Goal: Information Seeking & Learning: Compare options

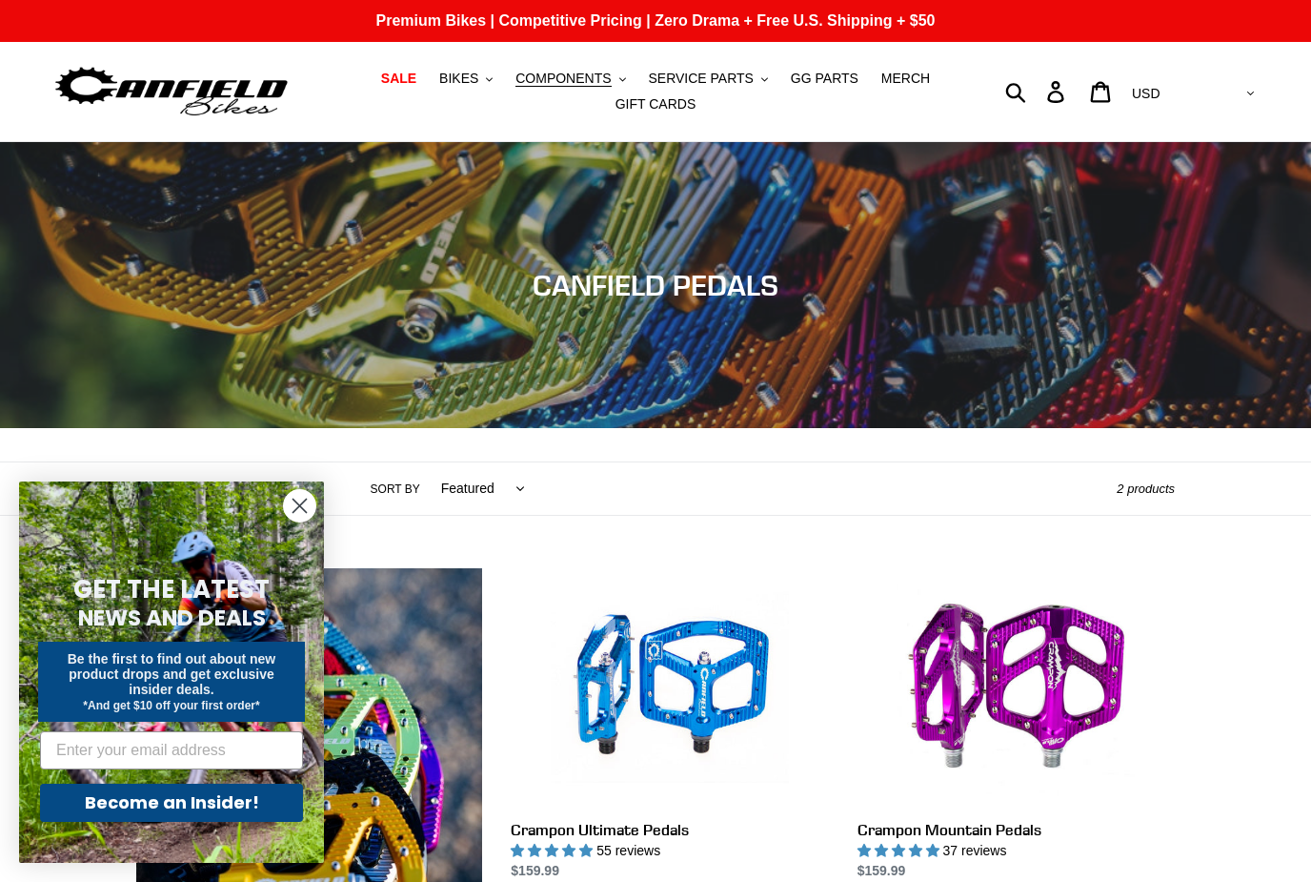
click at [299, 513] on circle "Close dialog" at bounding box center [299, 505] width 31 height 31
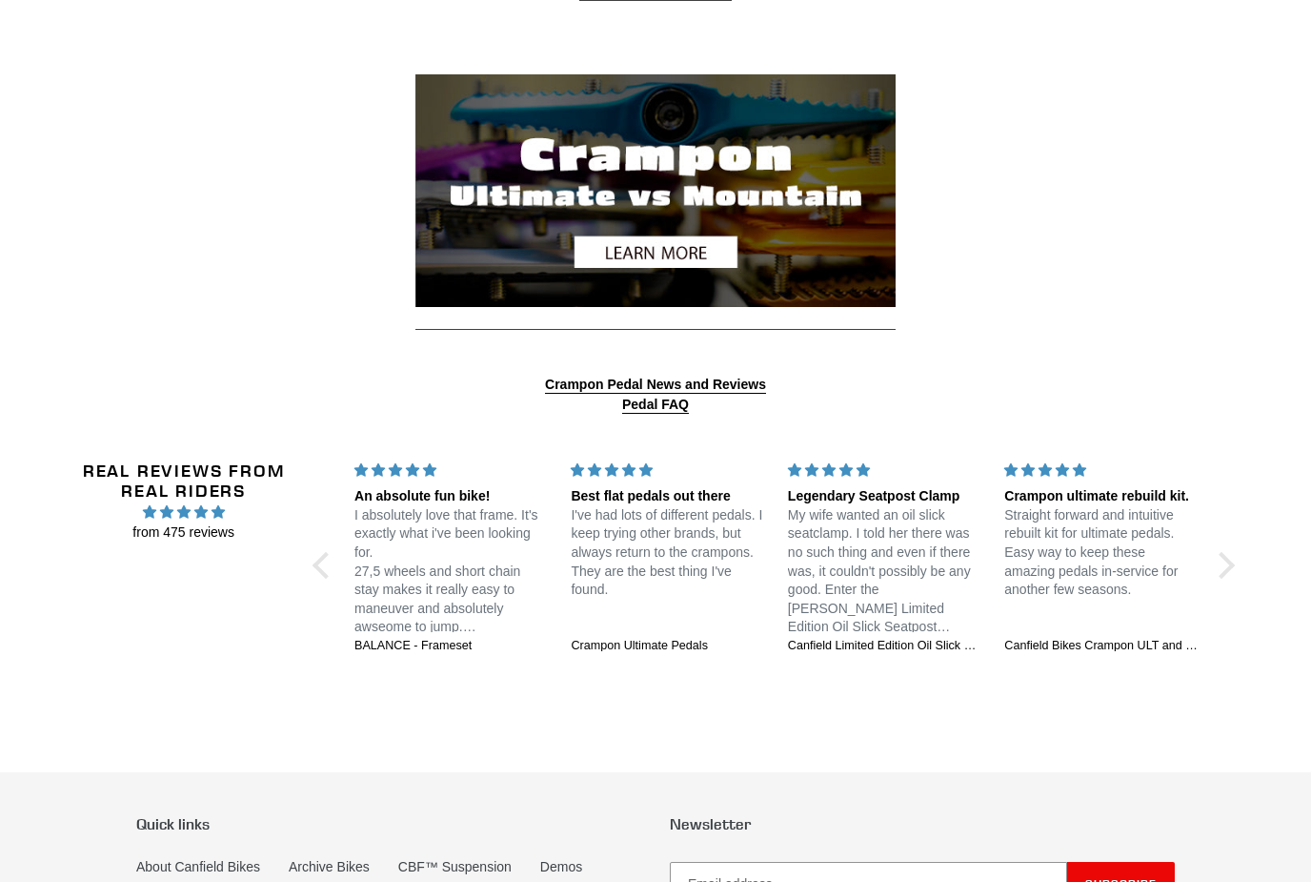
scroll to position [2352, 0]
click at [674, 247] on img at bounding box center [656, 190] width 480 height 233
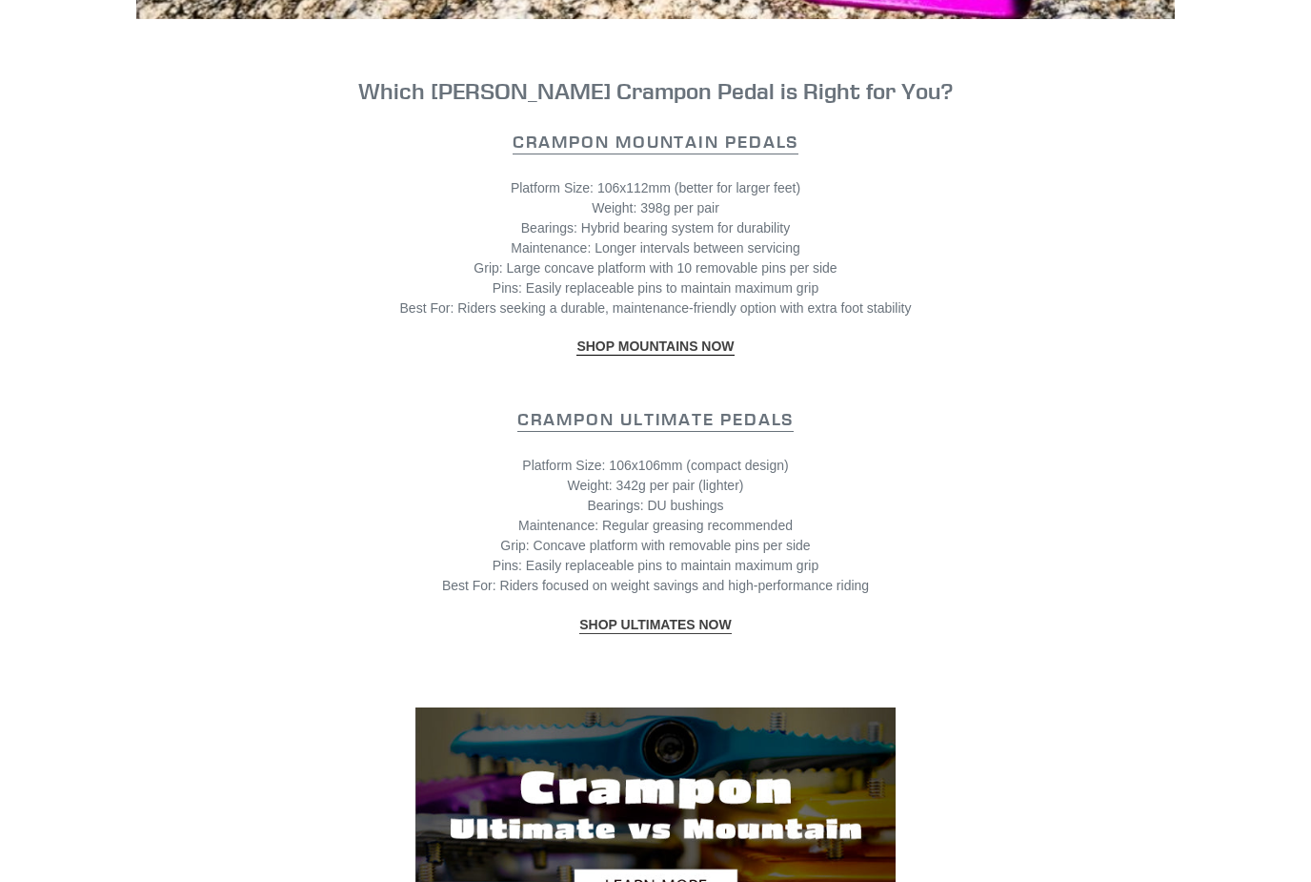
scroll to position [1718, 0]
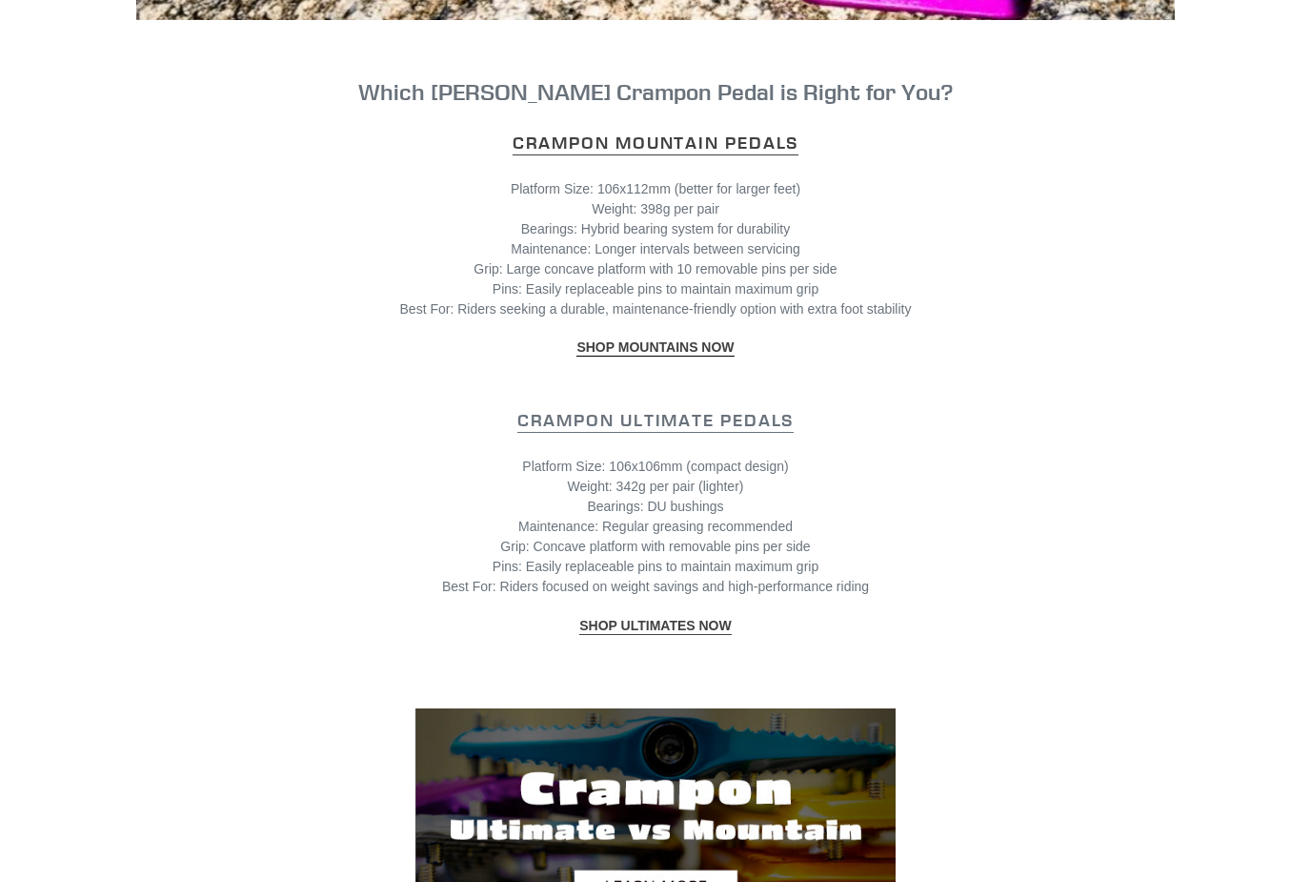
click at [761, 139] on strong "Crampon Mountain Pedals" at bounding box center [656, 143] width 286 height 22
click at [571, 426] on link "Crampon Ultimate Pedals" at bounding box center [656, 421] width 276 height 24
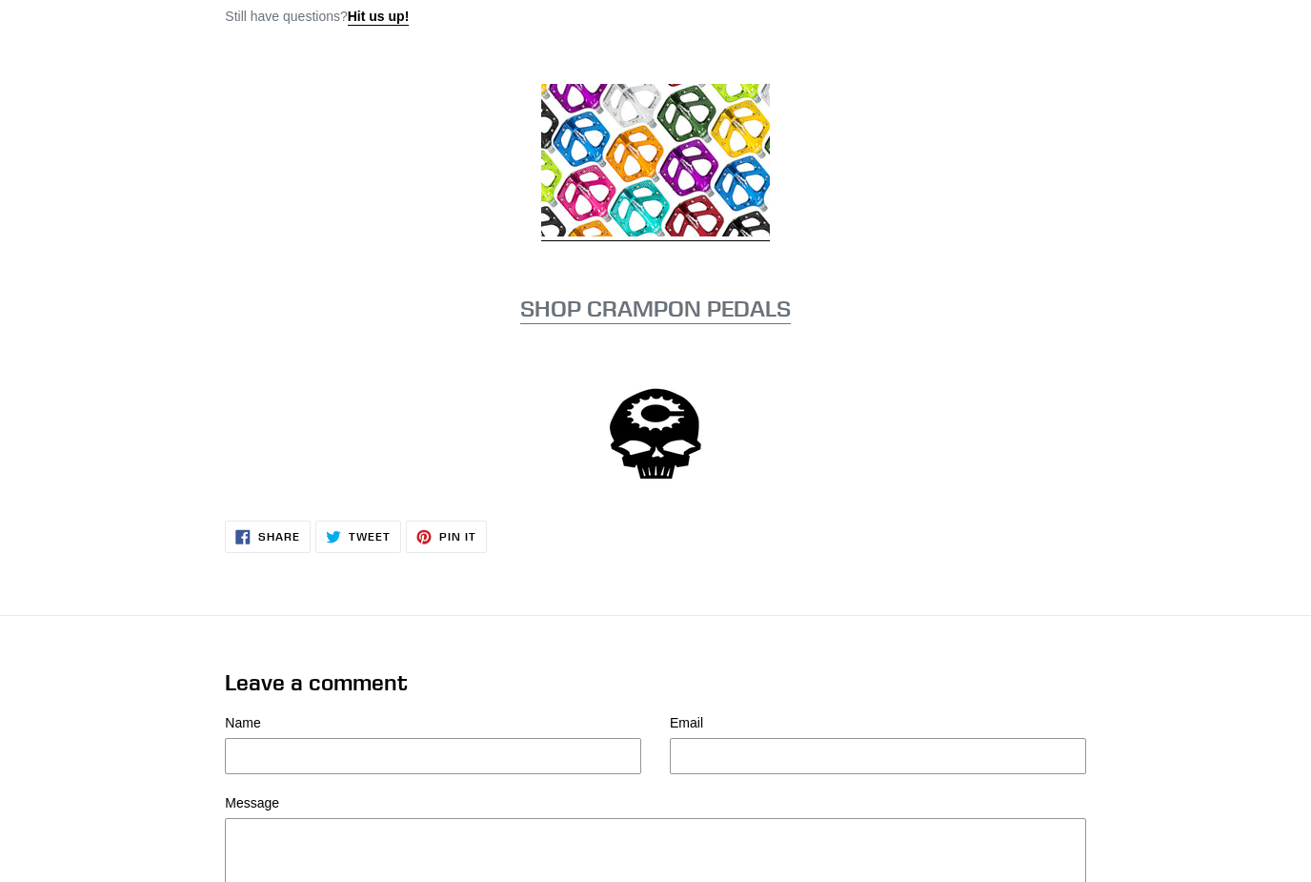
scroll to position [4227, 0]
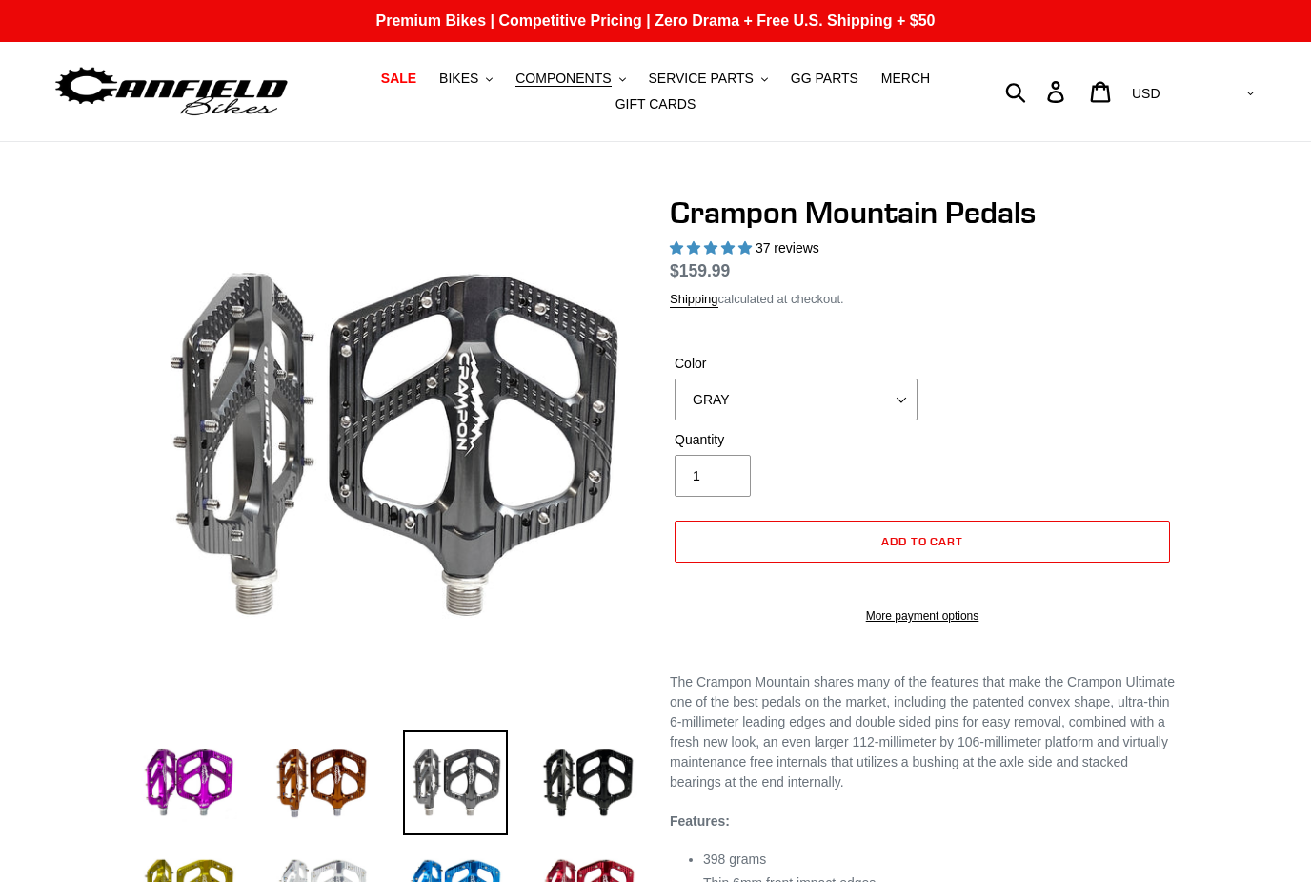
select select "highest-rating"
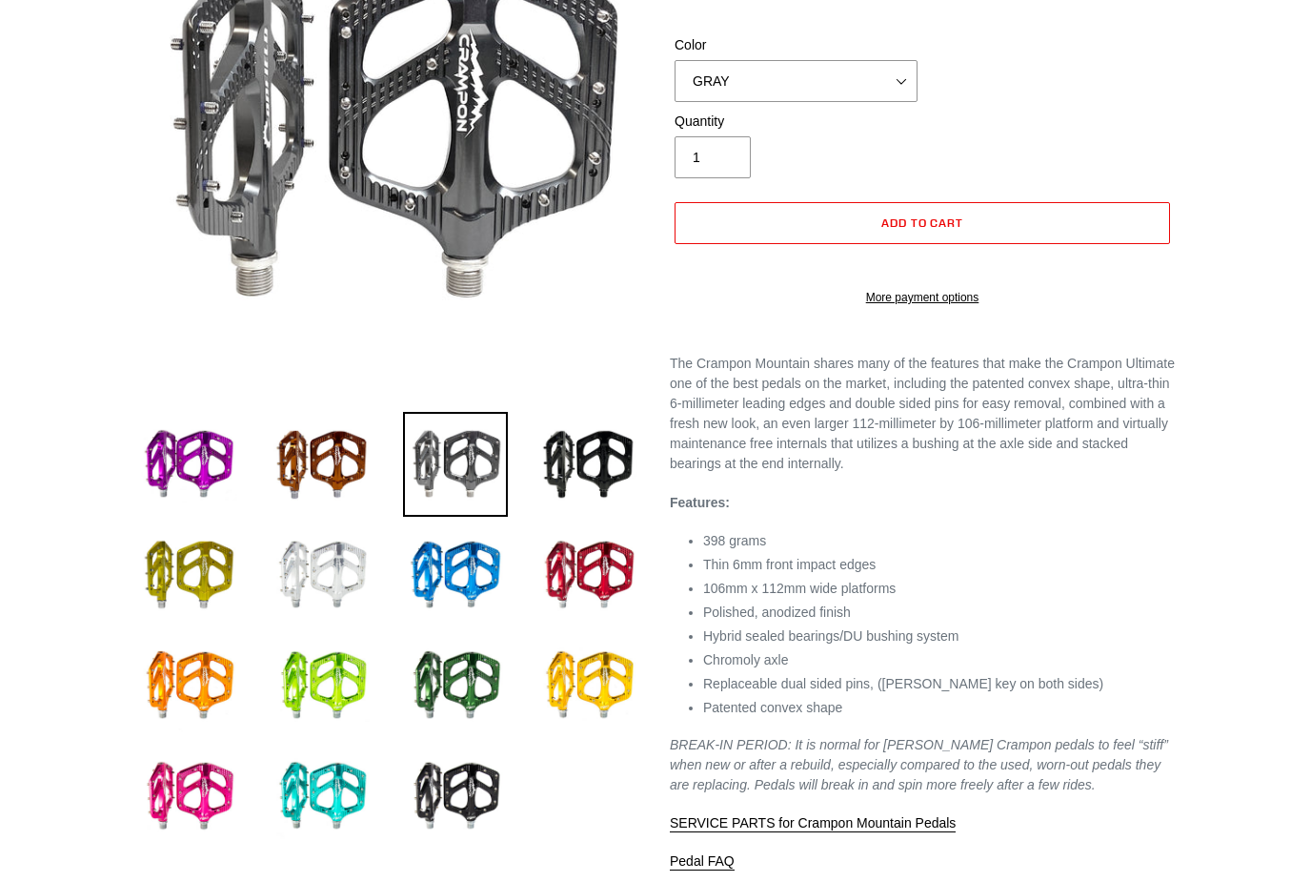
scroll to position [318, 0]
click at [466, 678] on img at bounding box center [455, 685] width 105 height 105
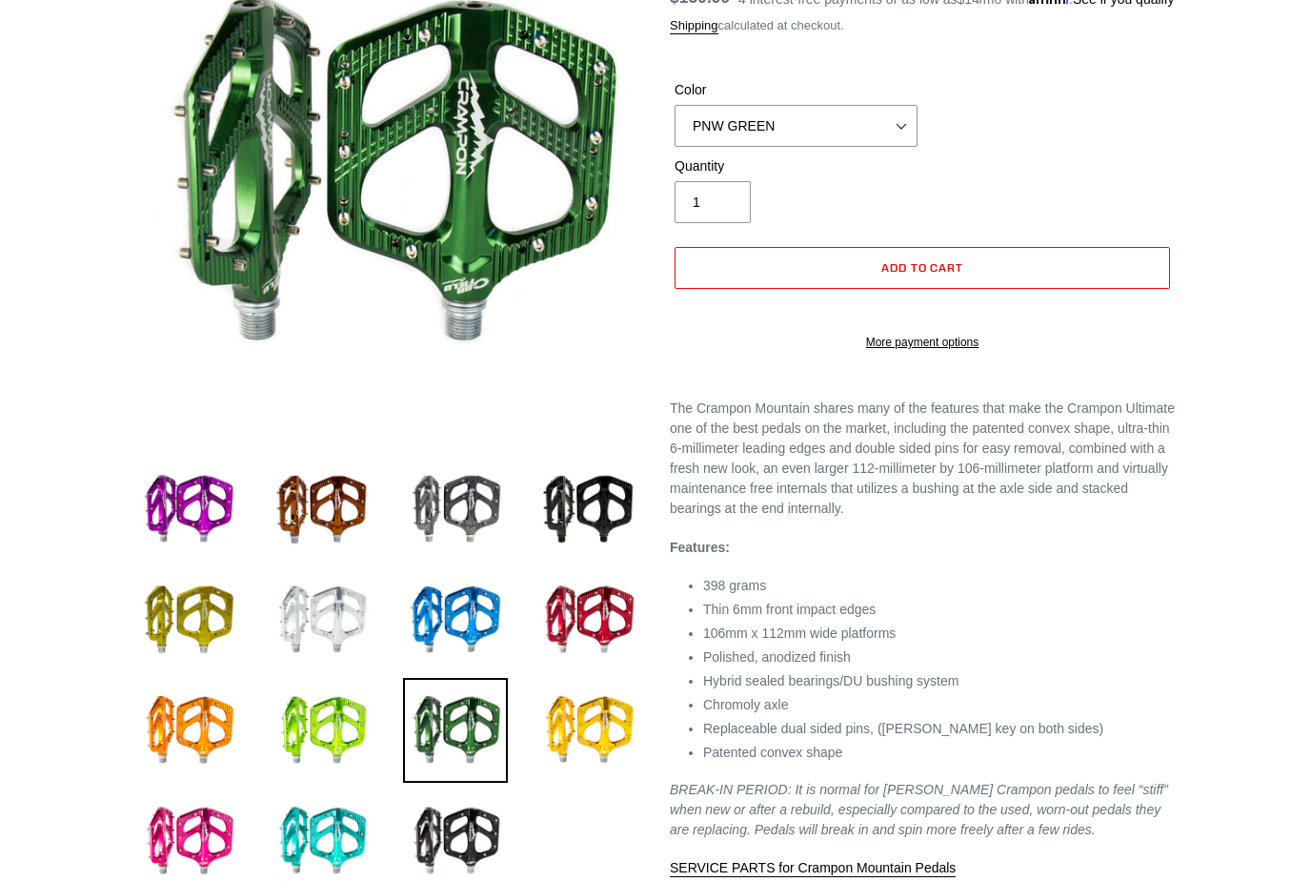
scroll to position [275, 0]
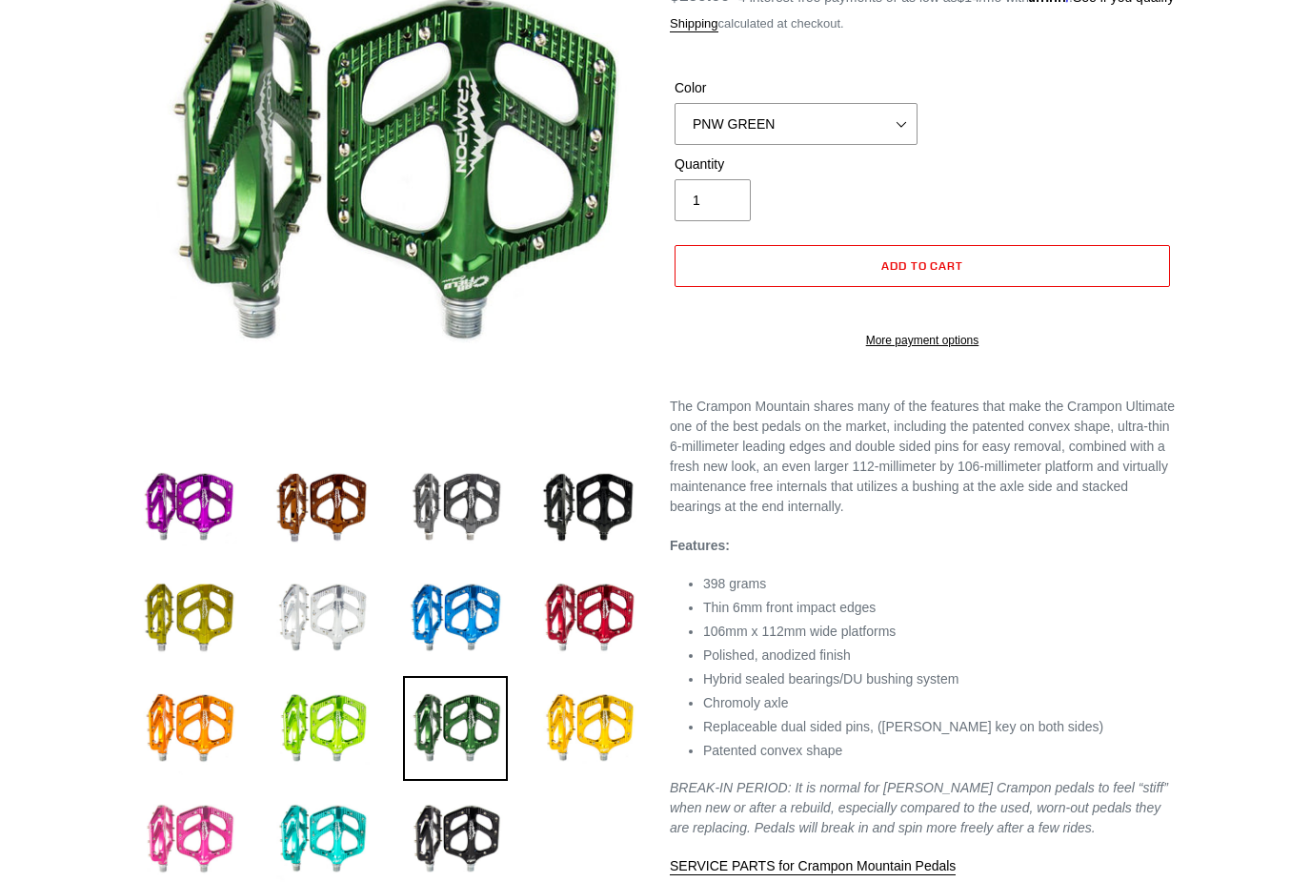
click at [187, 830] on img at bounding box center [188, 838] width 105 height 105
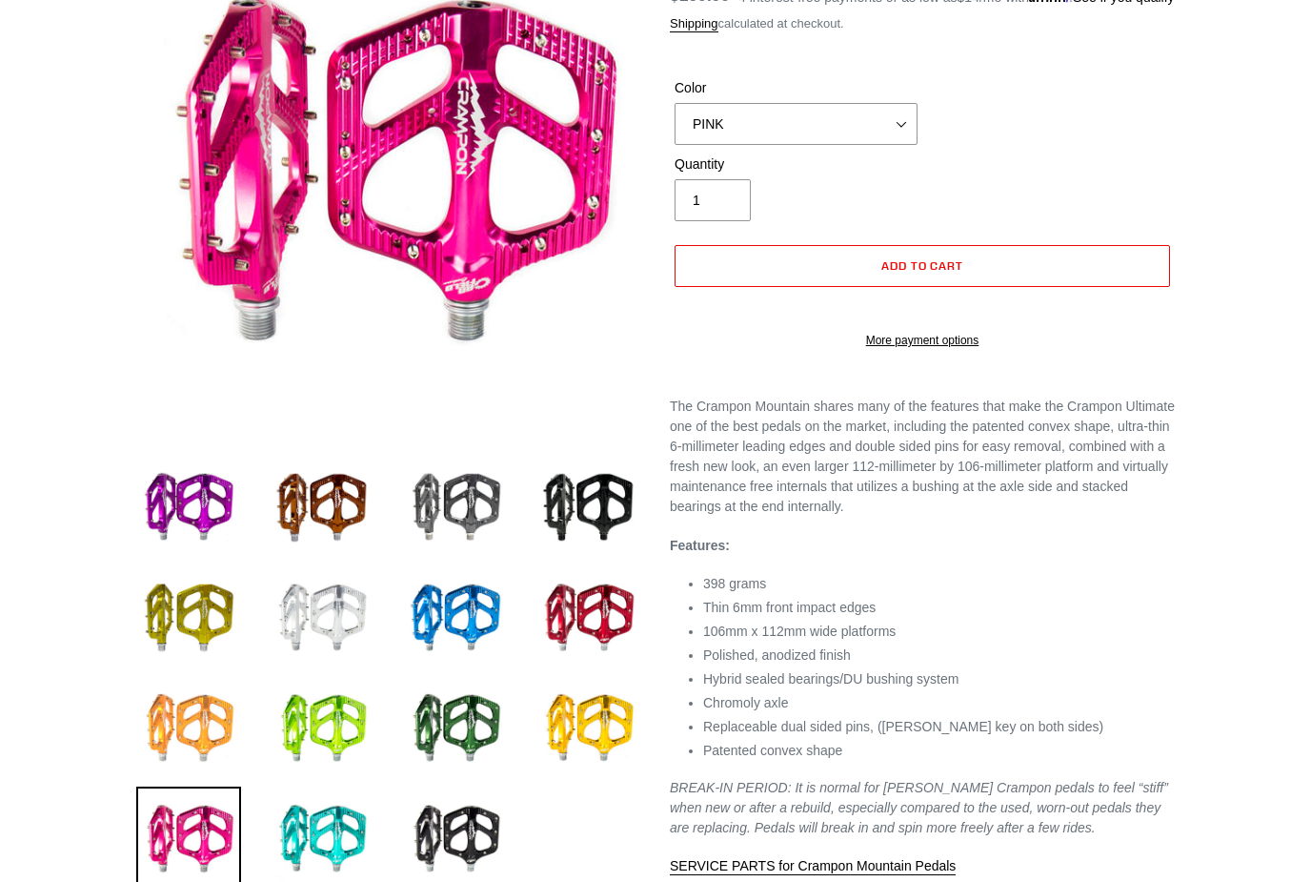
click at [180, 719] on img at bounding box center [188, 728] width 105 height 105
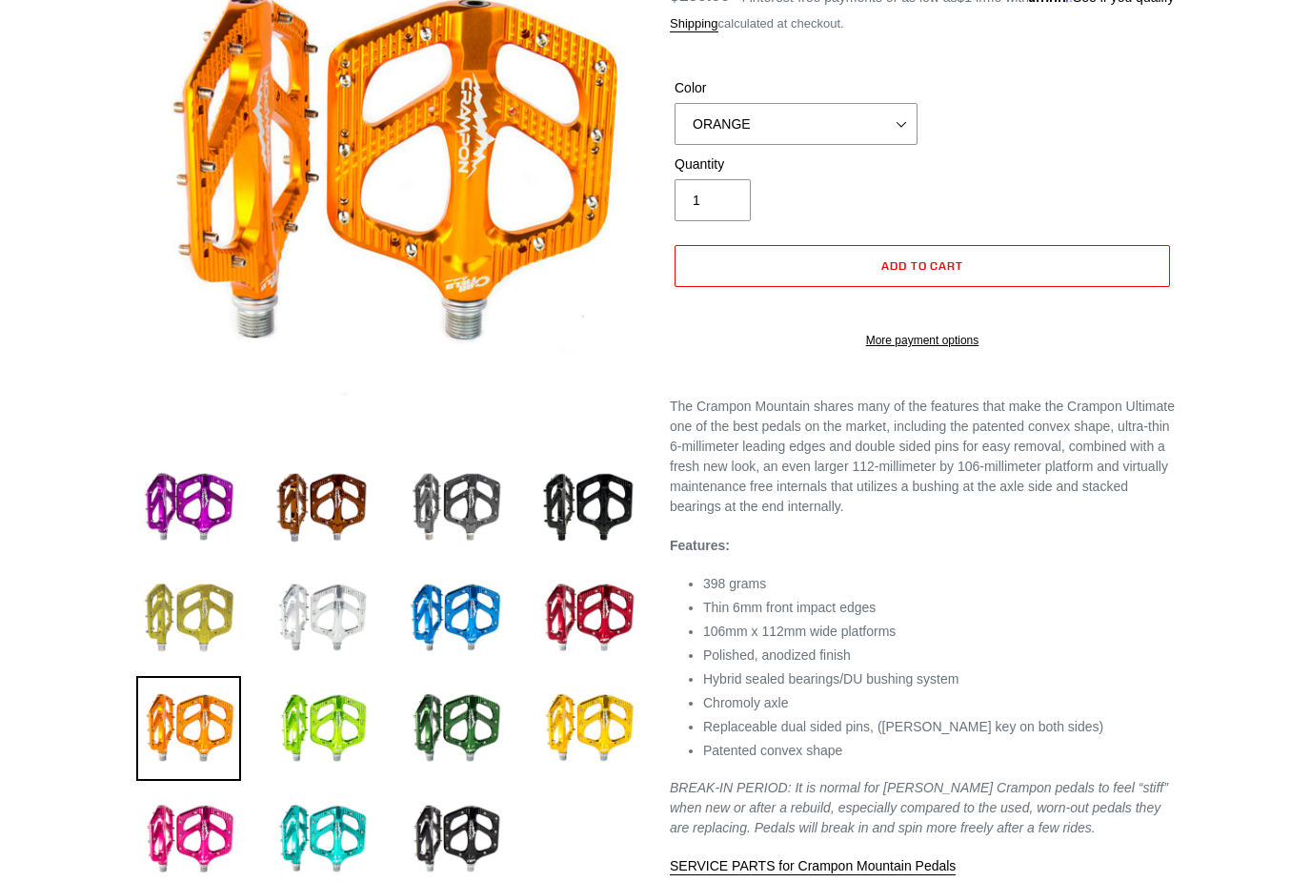
click at [172, 602] on img at bounding box center [188, 617] width 105 height 105
select select "BAJA GOLD"
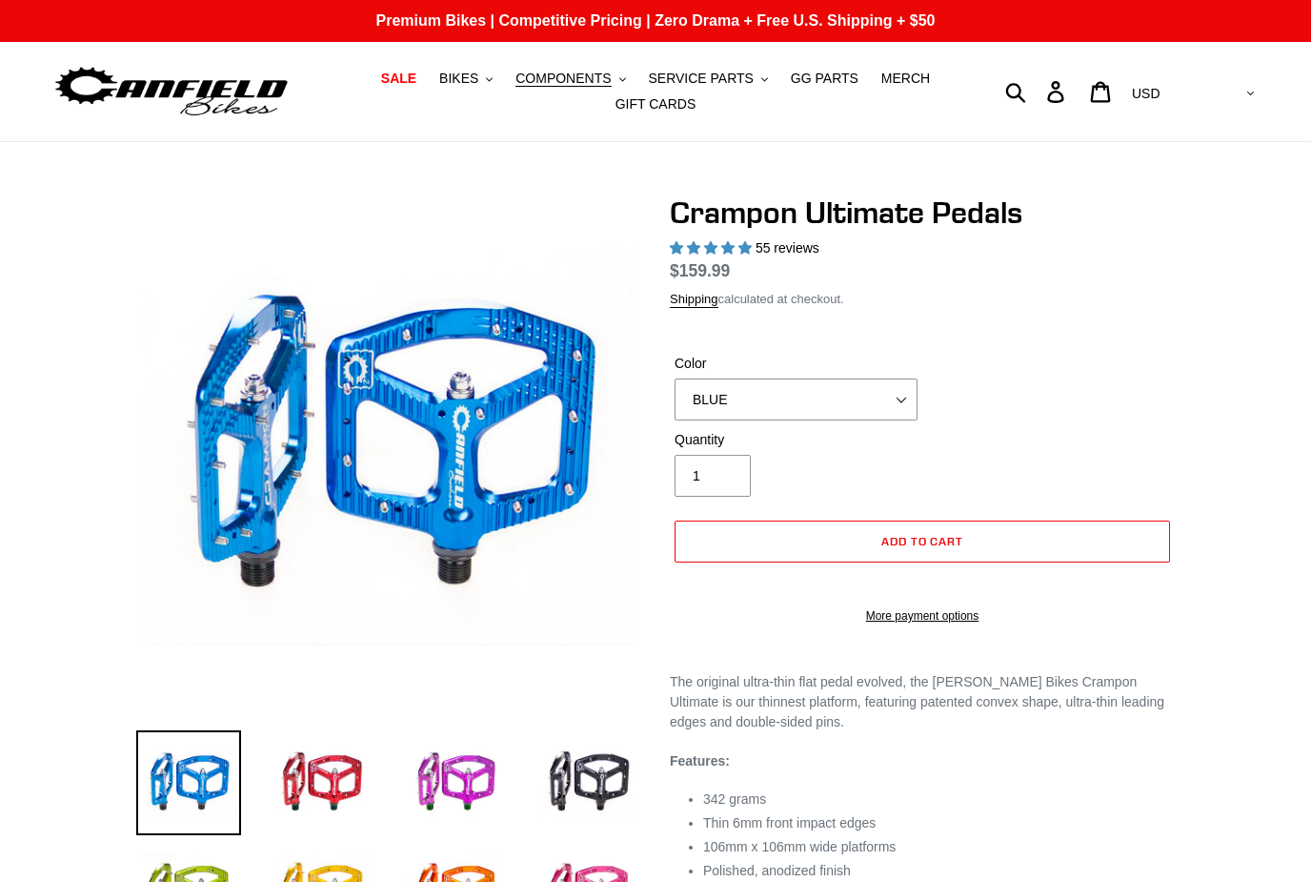
select select "highest-rating"
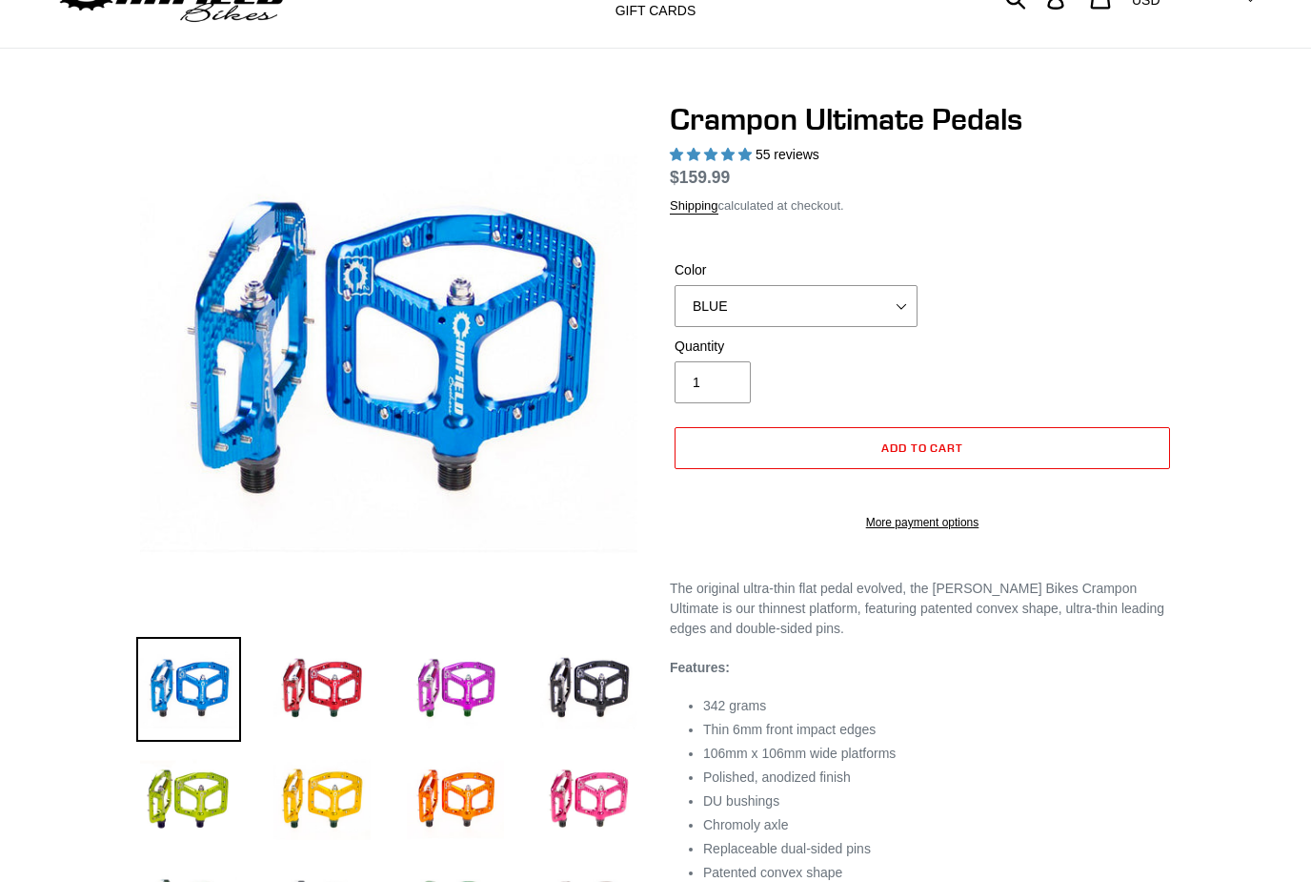
scroll to position [93, 0]
click at [182, 804] on img at bounding box center [188, 799] width 105 height 105
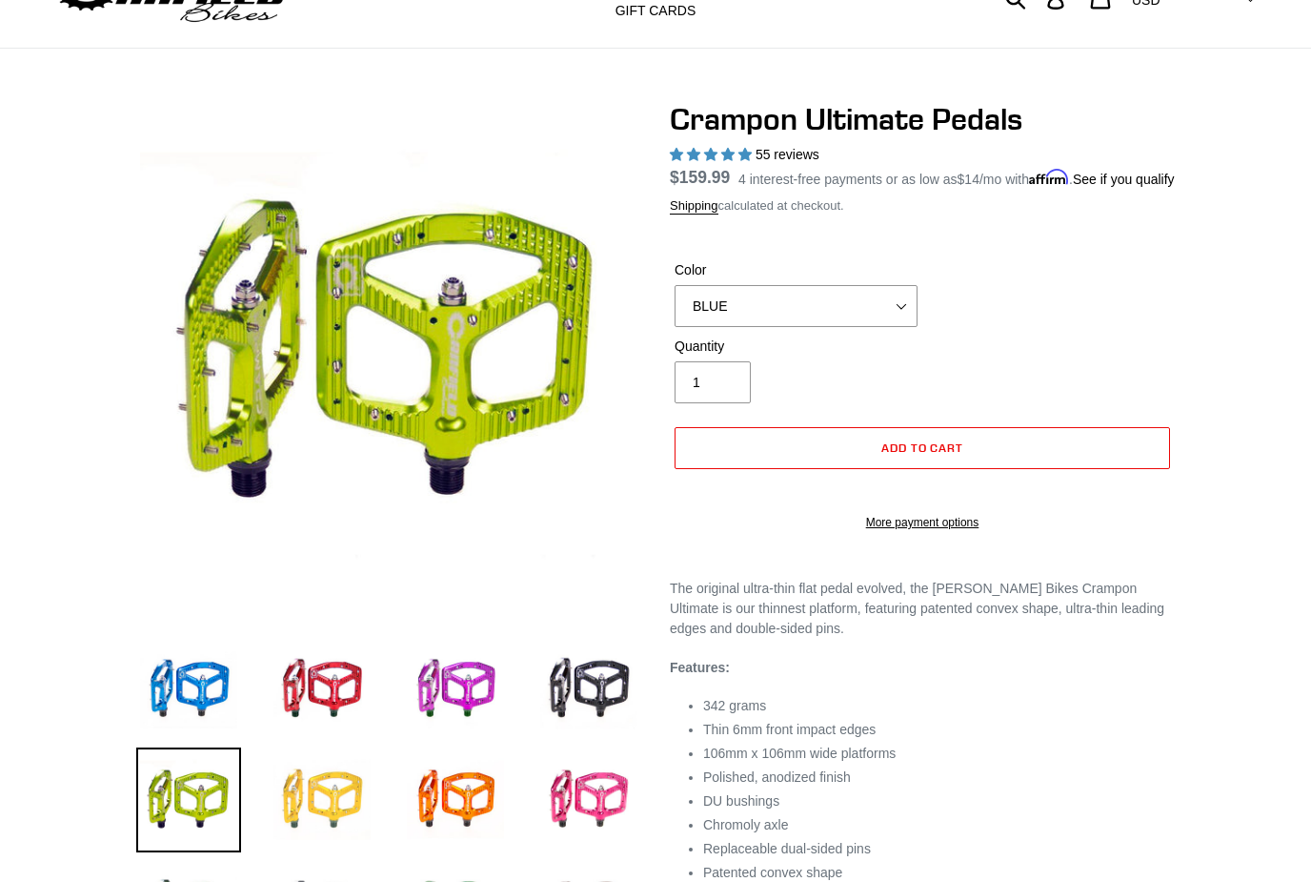
click at [320, 803] on img at bounding box center [322, 799] width 105 height 105
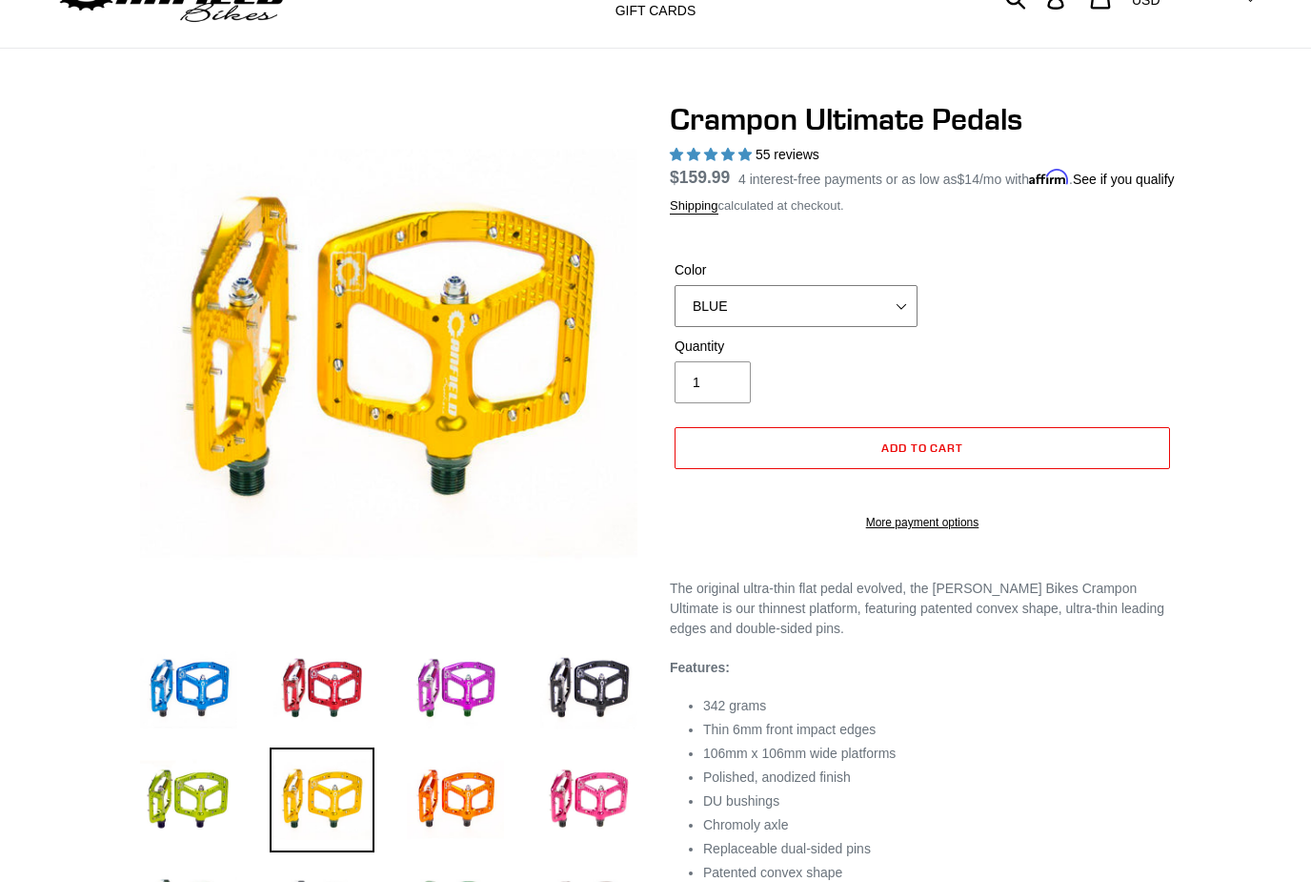
click at [737, 327] on select "BLUE RED PURPLE STEALTH BRONZE GREY TURQUOISE BLACK POLISHED BAJA GOLD PNW GREE…" at bounding box center [796, 306] width 243 height 42
click at [444, 803] on img at bounding box center [455, 799] width 105 height 105
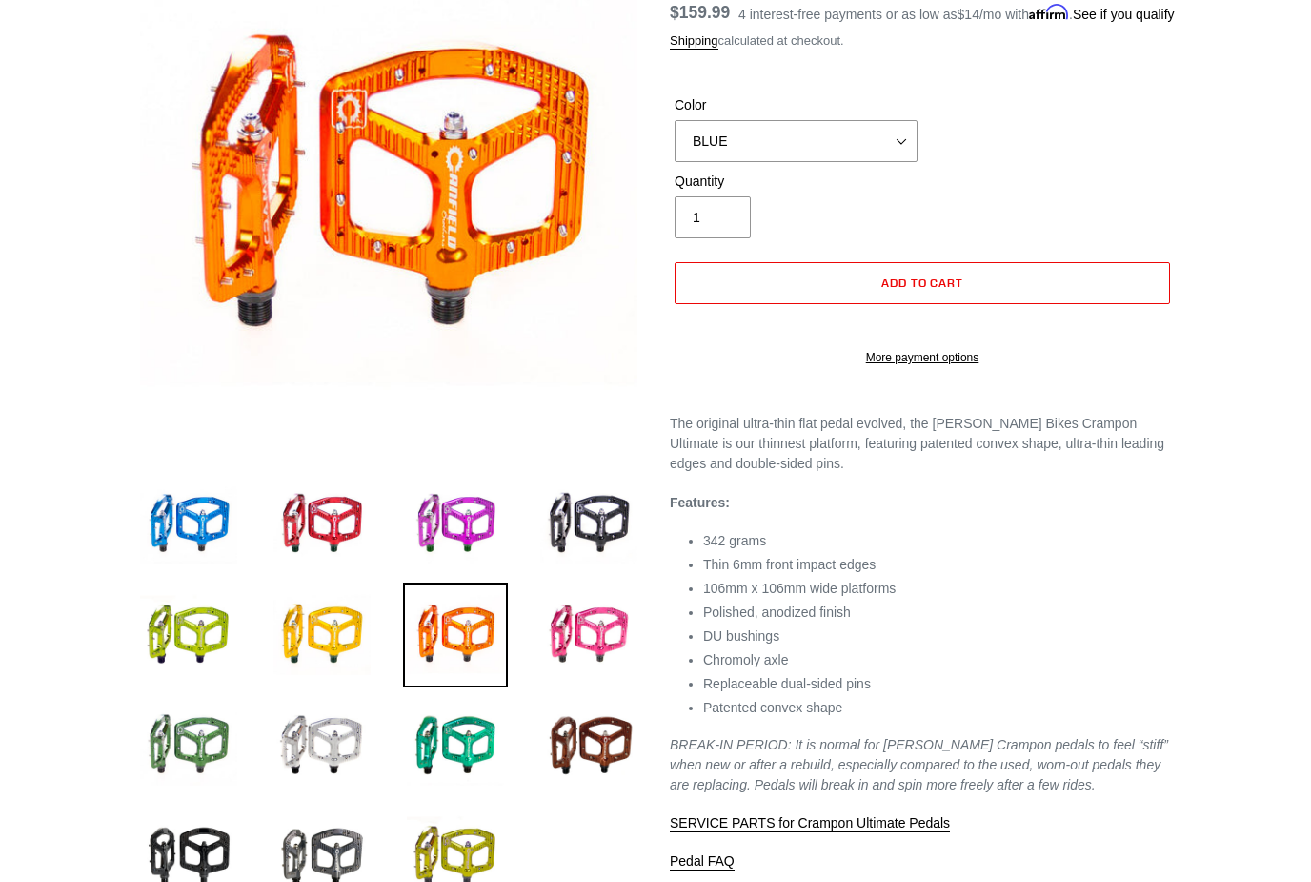
scroll to position [258, 0]
click at [450, 746] on img at bounding box center [455, 745] width 105 height 105
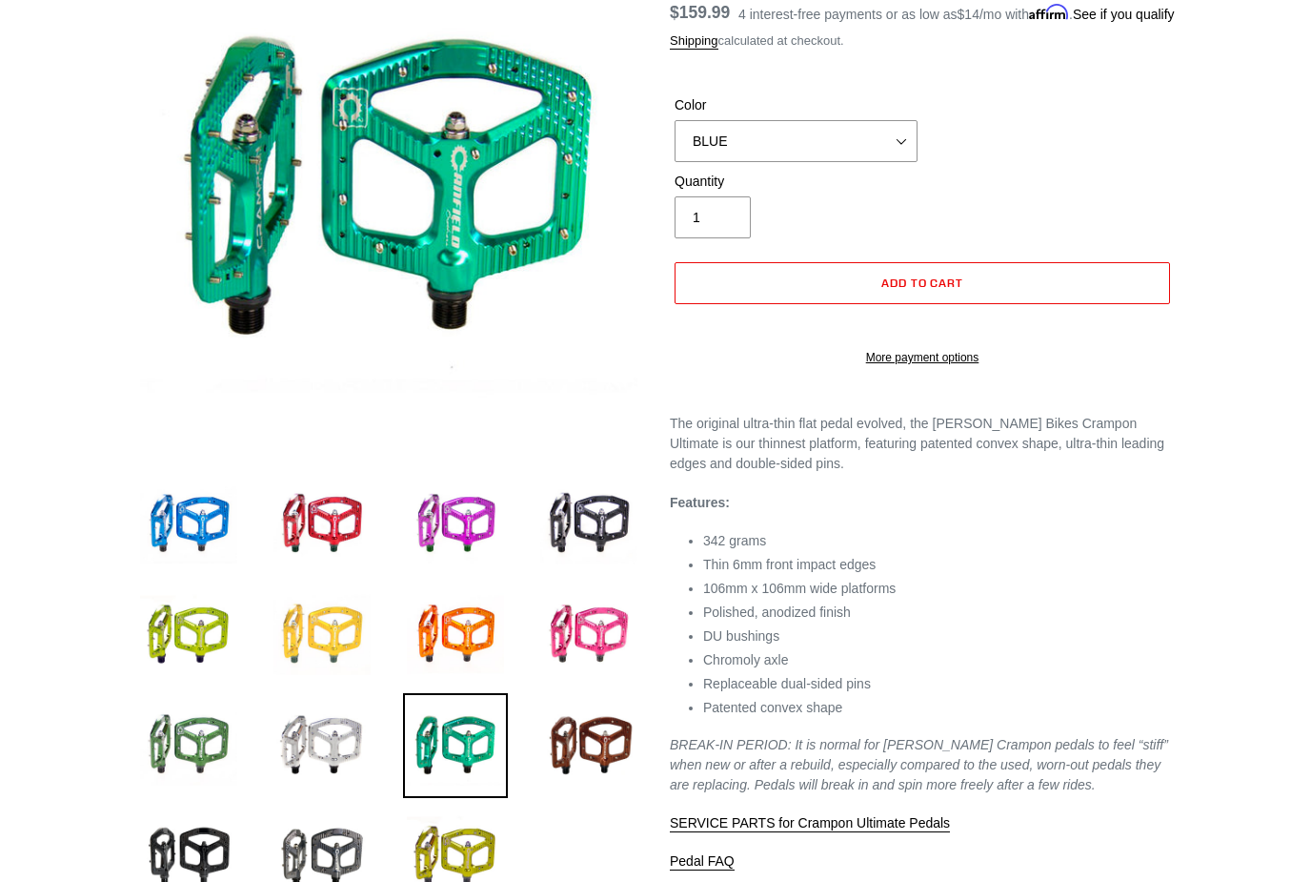
click at [304, 630] on img at bounding box center [322, 634] width 105 height 105
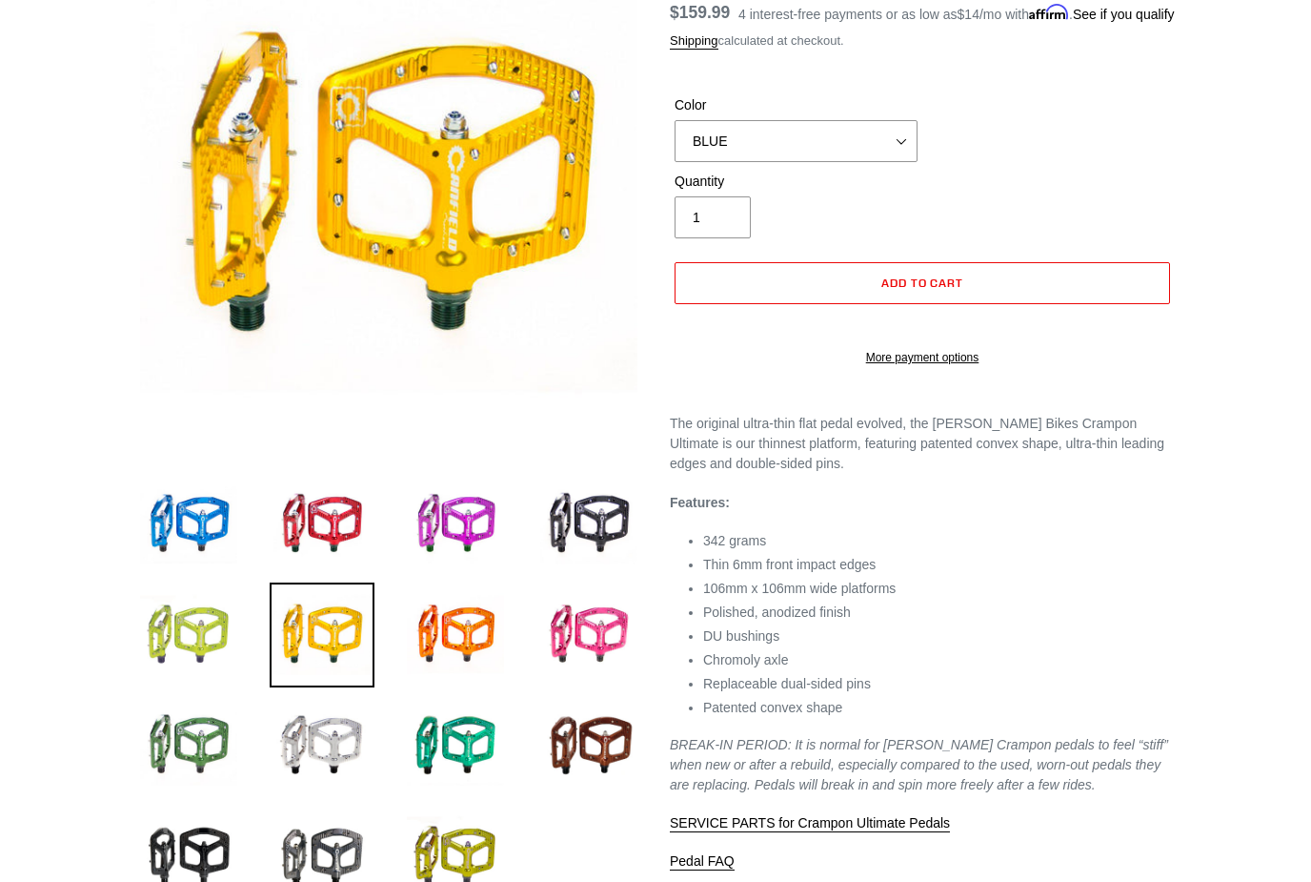
click at [158, 640] on img at bounding box center [188, 634] width 105 height 105
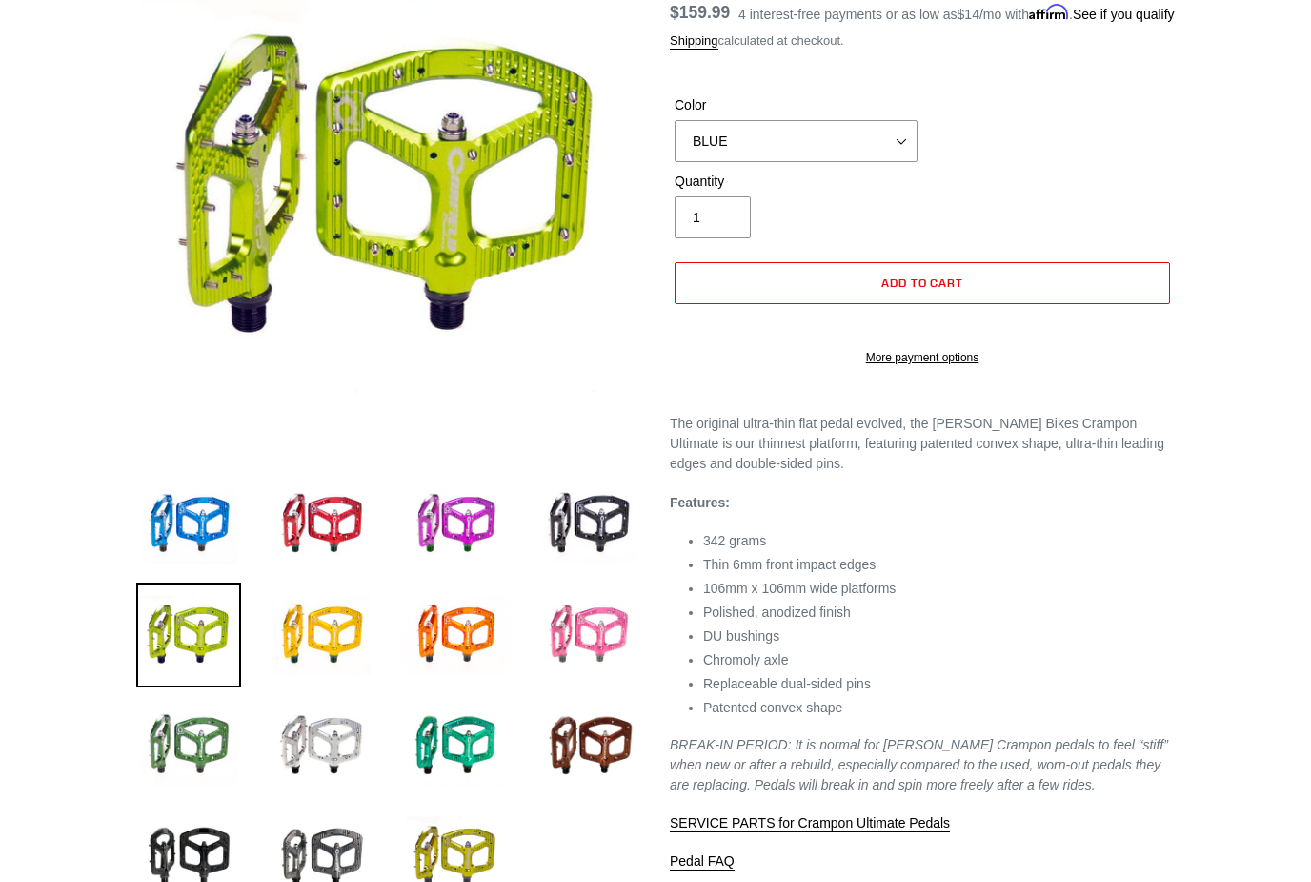
click at [582, 616] on img at bounding box center [589, 634] width 105 height 105
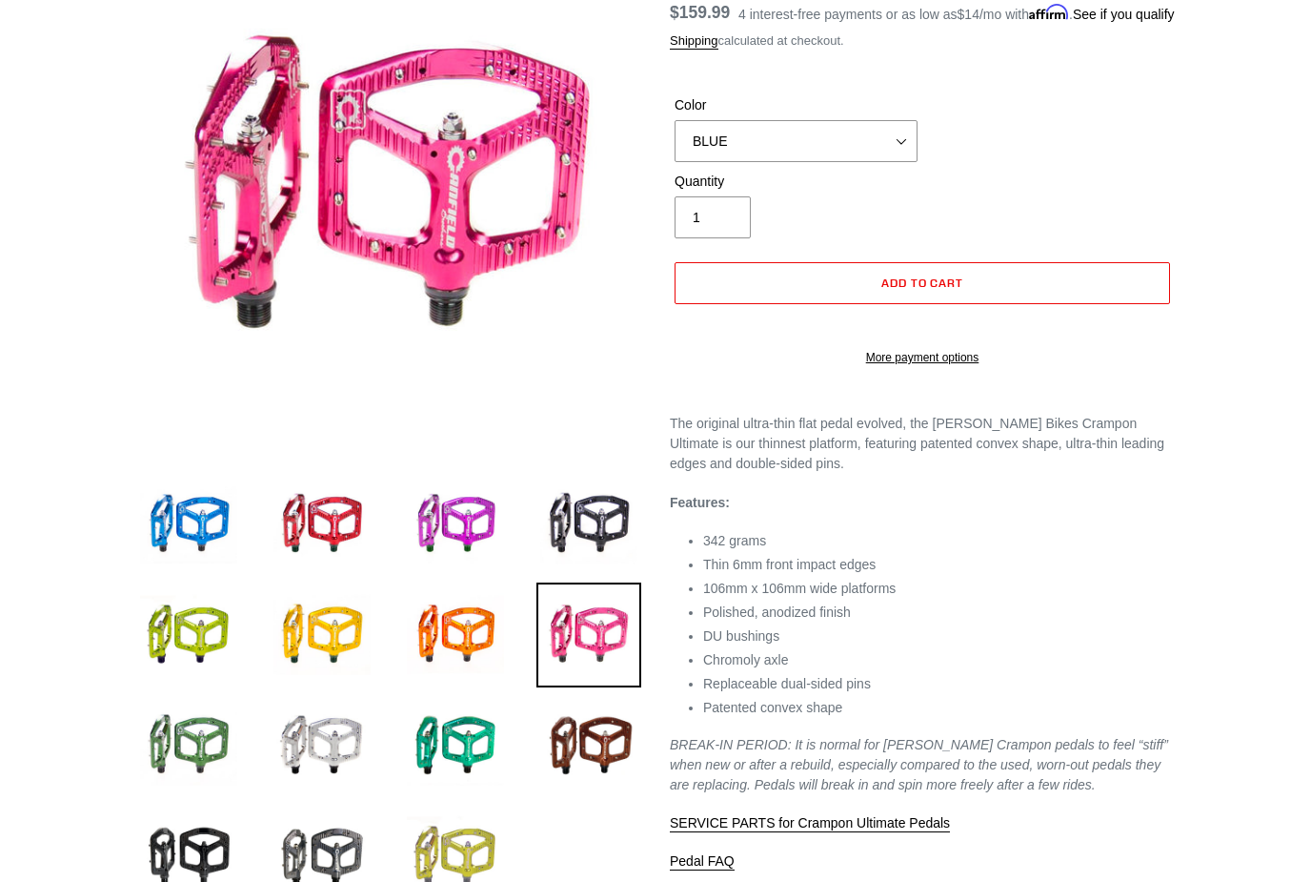
click at [462, 859] on img at bounding box center [455, 855] width 105 height 105
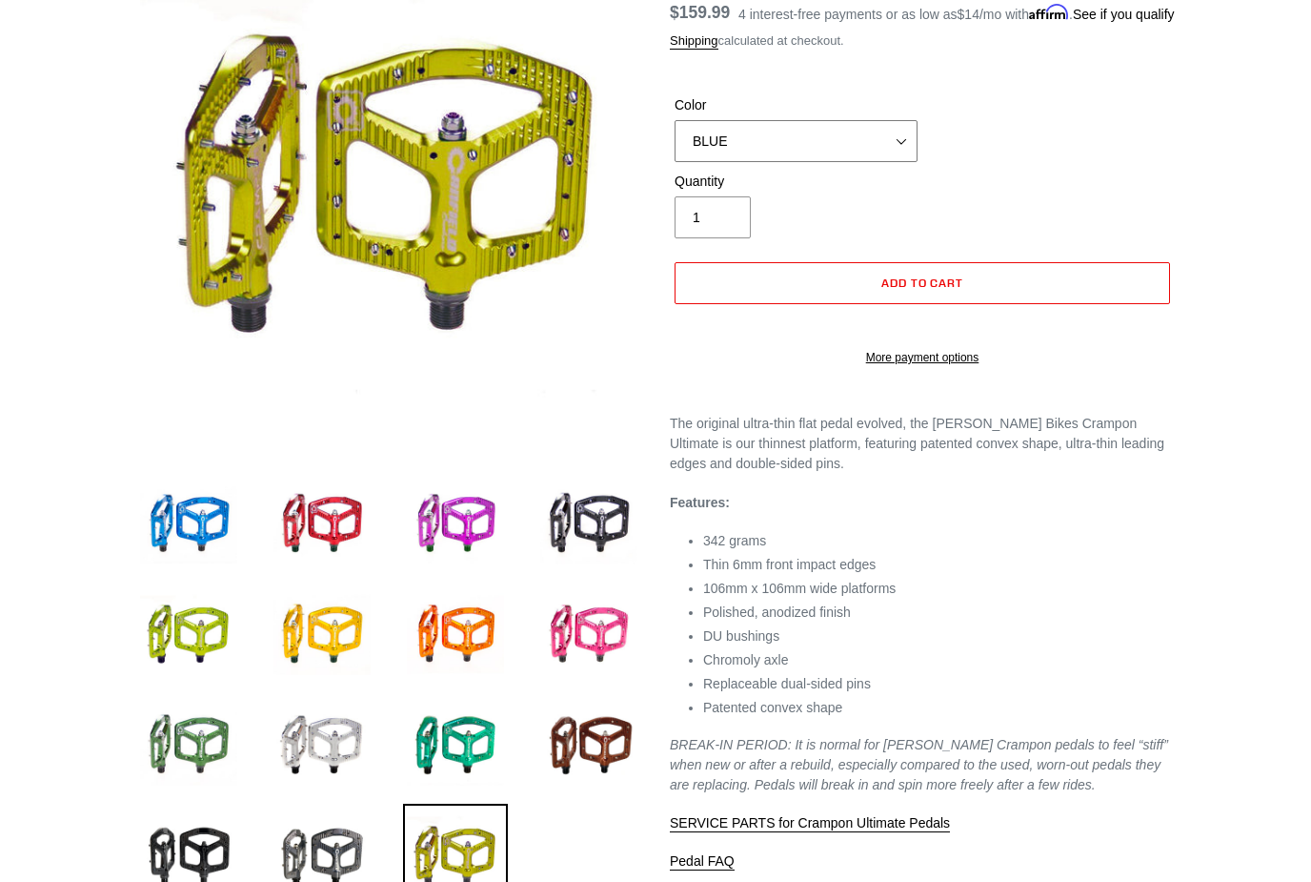
click at [735, 152] on select "BLUE RED PURPLE STEALTH BRONZE GREY TURQUOISE BLACK POLISHED BAJA GOLD PNW GREE…" at bounding box center [796, 141] width 243 height 42
select select "BRONZE"
